Goal: Transaction & Acquisition: Purchase product/service

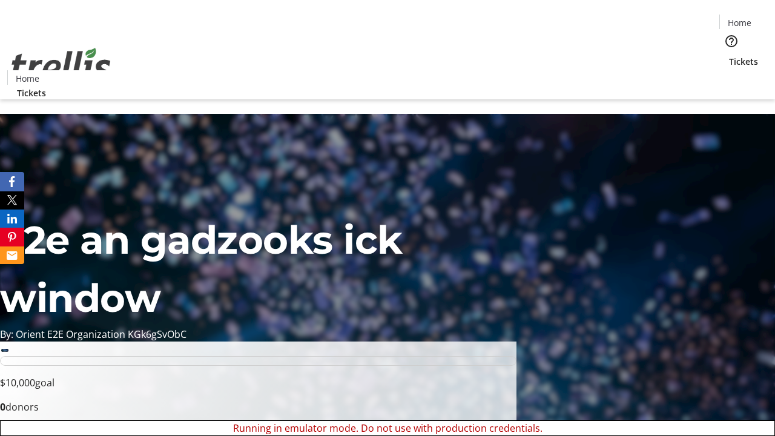
click at [741, 18] on span "Sign Up" at bounding box center [745, 17] width 35 height 15
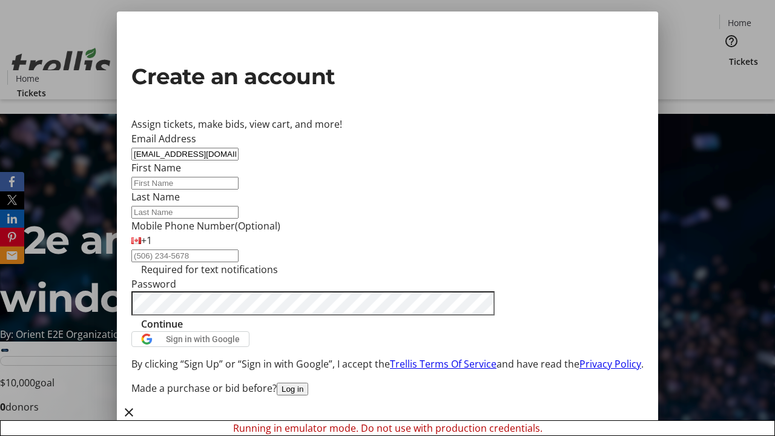
type input "[EMAIL_ADDRESS][DOMAIN_NAME]"
type input "[PERSON_NAME]"
click at [183, 331] on span "Continue" at bounding box center [162, 324] width 42 height 15
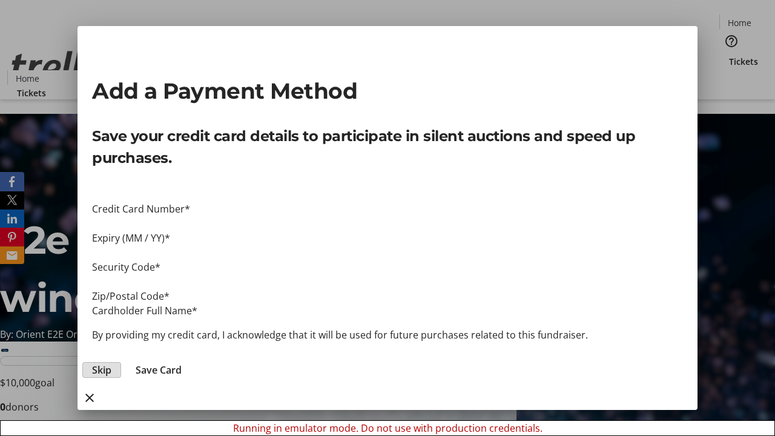
click at [111, 363] on span "Skip" at bounding box center [101, 370] width 19 height 15
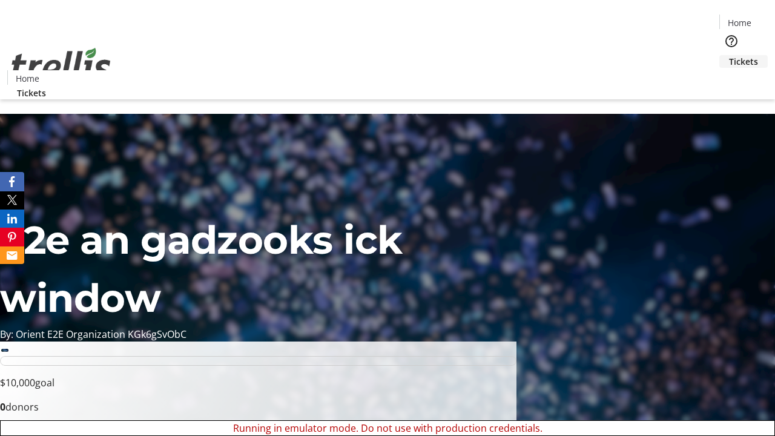
click at [729, 55] on span "Tickets" at bounding box center [743, 61] width 29 height 13
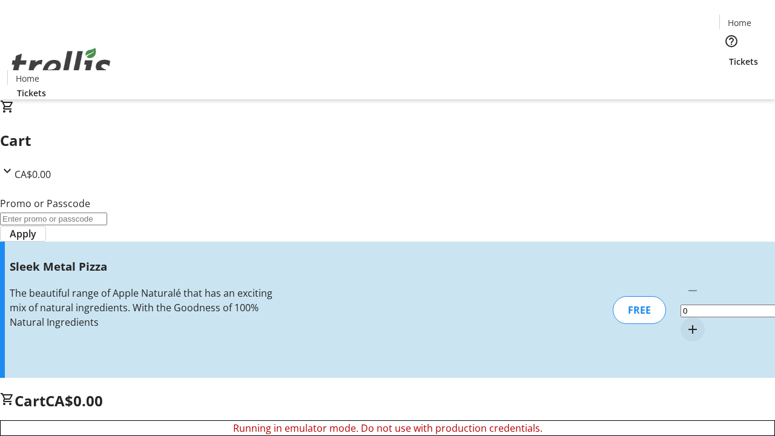
click at [686, 322] on mat-icon "Increment by one" at bounding box center [693, 329] width 15 height 15
type input "1"
